Goal: Task Accomplishment & Management: Use online tool/utility

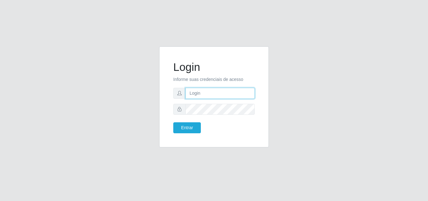
click at [209, 90] on input "text" at bounding box center [219, 93] width 69 height 11
type input "ana@saullus"
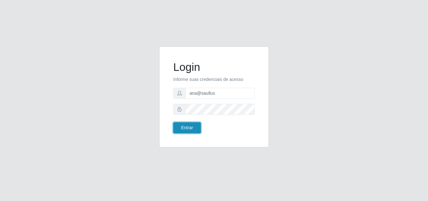
click at [183, 131] on button "Entrar" at bounding box center [187, 127] width 28 height 11
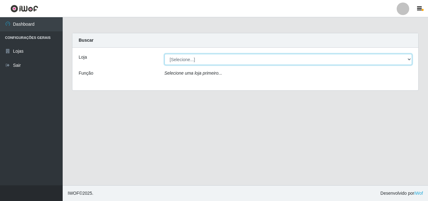
click at [410, 58] on select "[Selecione...] Saullus Supermercados" at bounding box center [288, 59] width 248 height 11
select select "423"
click at [164, 54] on select "[Selecione...] Saullus Supermercados" at bounding box center [288, 59] width 248 height 11
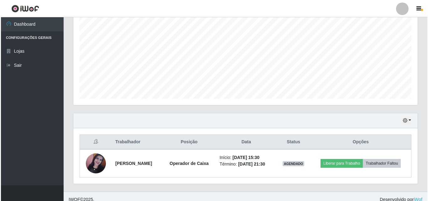
scroll to position [131, 0]
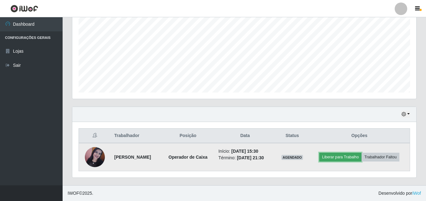
click at [326, 156] on button "Liberar para Trabalho" at bounding box center [340, 156] width 42 height 9
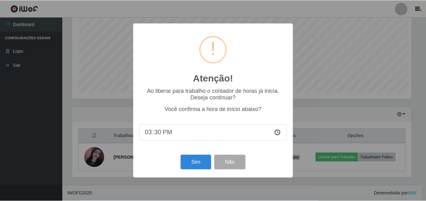
scroll to position [130, 341]
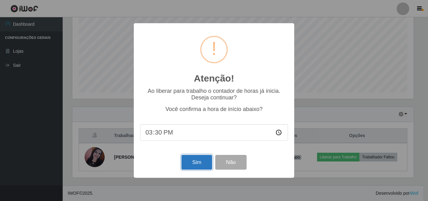
click at [191, 161] on button "Sim" at bounding box center [196, 162] width 30 height 15
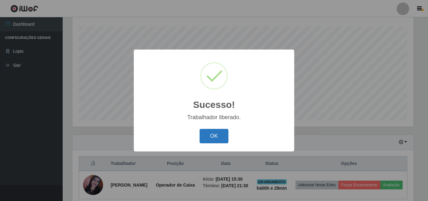
click at [208, 136] on button "OK" at bounding box center [213, 136] width 29 height 15
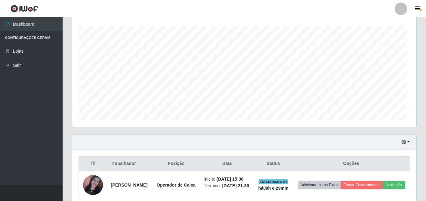
scroll to position [130, 344]
